Goal: Find specific page/section: Find specific page/section

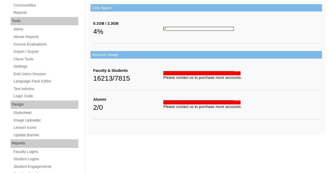
scroll to position [182, 0]
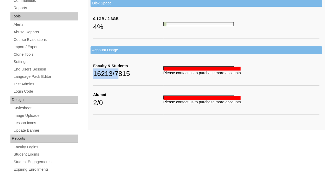
drag, startPoint x: 95, startPoint y: 71, endPoint x: 118, endPoint y: 71, distance: 23.2
click at [118, 71] on div "16213/7815" at bounding box center [128, 74] width 70 height 10
drag, startPoint x: 130, startPoint y: 95, endPoint x: 122, endPoint y: 95, distance: 7.9
click at [122, 95] on div "Alumni" at bounding box center [128, 94] width 70 height 5
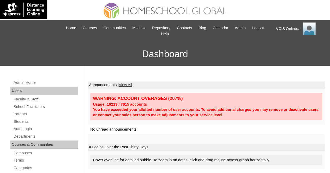
scroll to position [52, 0]
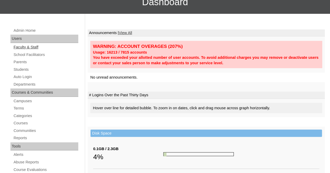
click at [27, 48] on link "Faculty & Staff" at bounding box center [45, 47] width 65 height 7
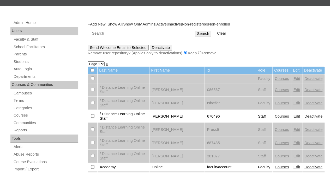
scroll to position [52, 0]
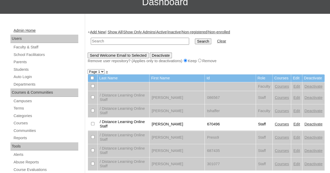
click at [19, 30] on link "Admin Home" at bounding box center [45, 30] width 65 height 7
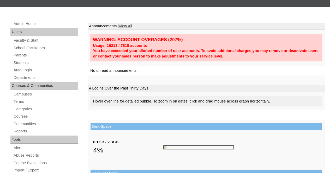
scroll to position [78, 0]
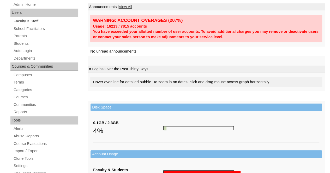
click at [34, 19] on link "Faculty & Staff" at bounding box center [45, 21] width 65 height 7
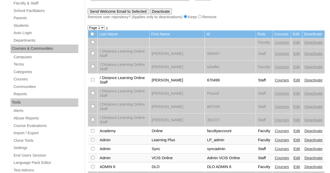
scroll to position [104, 0]
